Goal: Navigation & Orientation: Find specific page/section

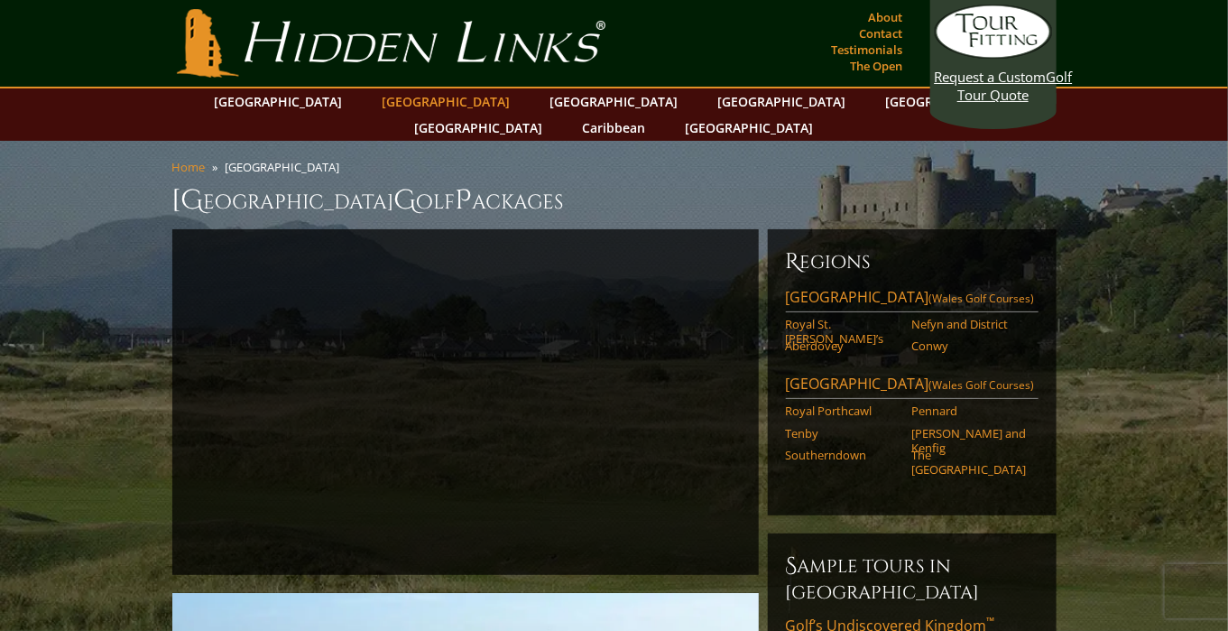
click at [412, 94] on link "[GEOGRAPHIC_DATA]" at bounding box center [446, 101] width 146 height 26
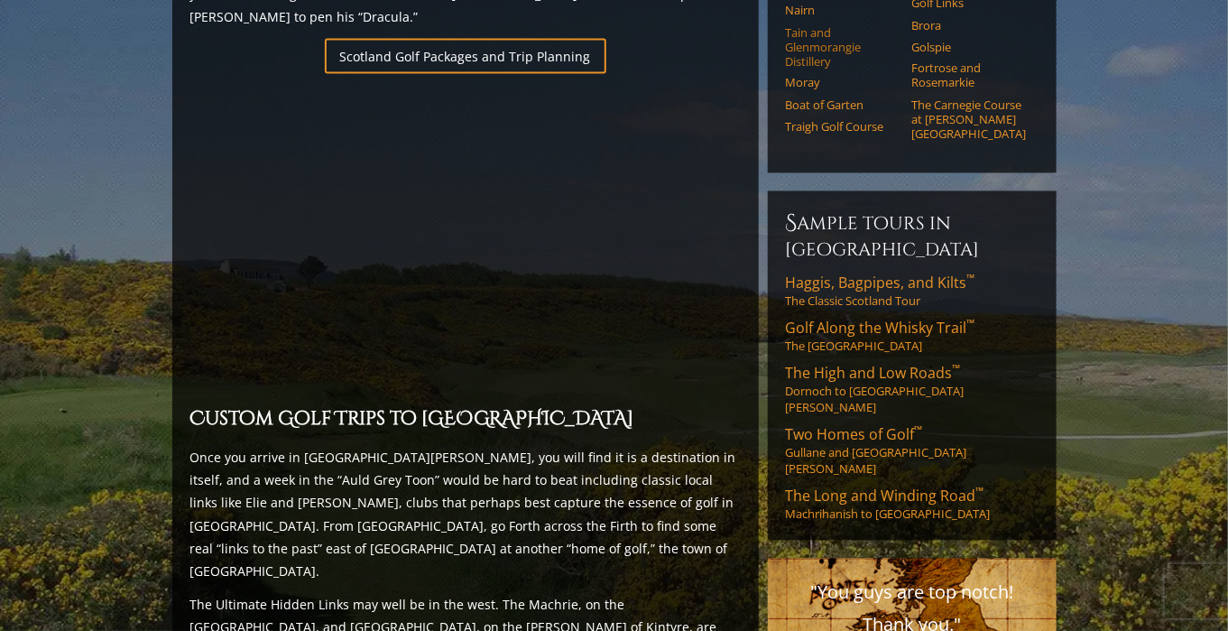
scroll to position [1323, 0]
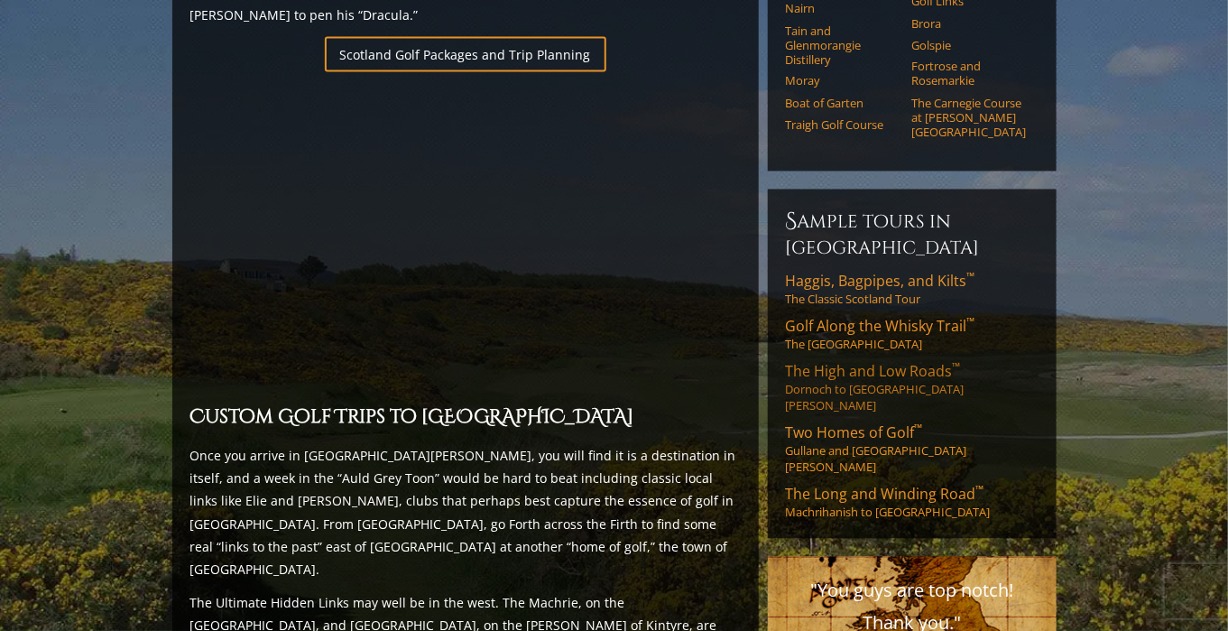
click at [811, 362] on span "The High and Low Roads ™" at bounding box center [873, 372] width 175 height 20
